Goal: Information Seeking & Learning: Learn about a topic

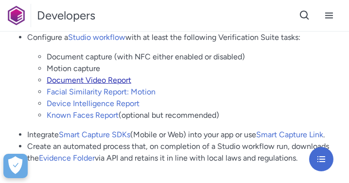
scroll to position [456, 1]
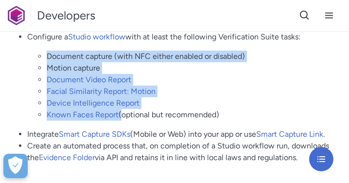
drag, startPoint x: 45, startPoint y: 55, endPoint x: 119, endPoint y: 110, distance: 92.3
click at [119, 110] on ul "Document capture (with NFC either enabled or disabled) Motion capture Document …" at bounding box center [184, 86] width 314 height 70
copy ul "Document capture (with NFC either enabled or disabled) Motion capture Document …"
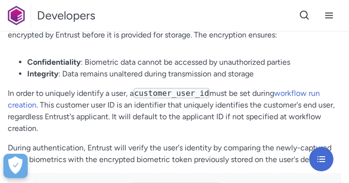
scroll to position [582, 0]
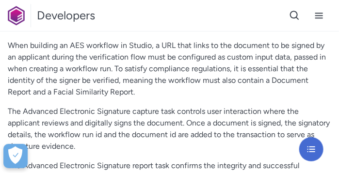
scroll to position [510, 0]
